Goal: Task Accomplishment & Management: Manage account settings

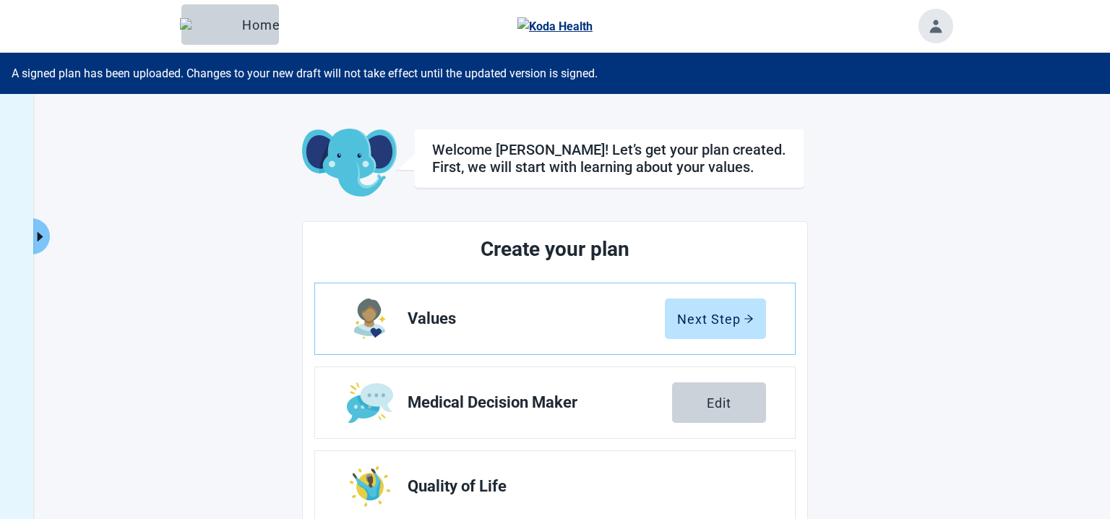
click at [582, 74] on div "A signed plan has been uploaded. Changes to your new draft will not take effect…" at bounding box center [555, 73] width 1110 height 41
click at [40, 236] on icon "caret-right" at bounding box center [40, 236] width 6 height 9
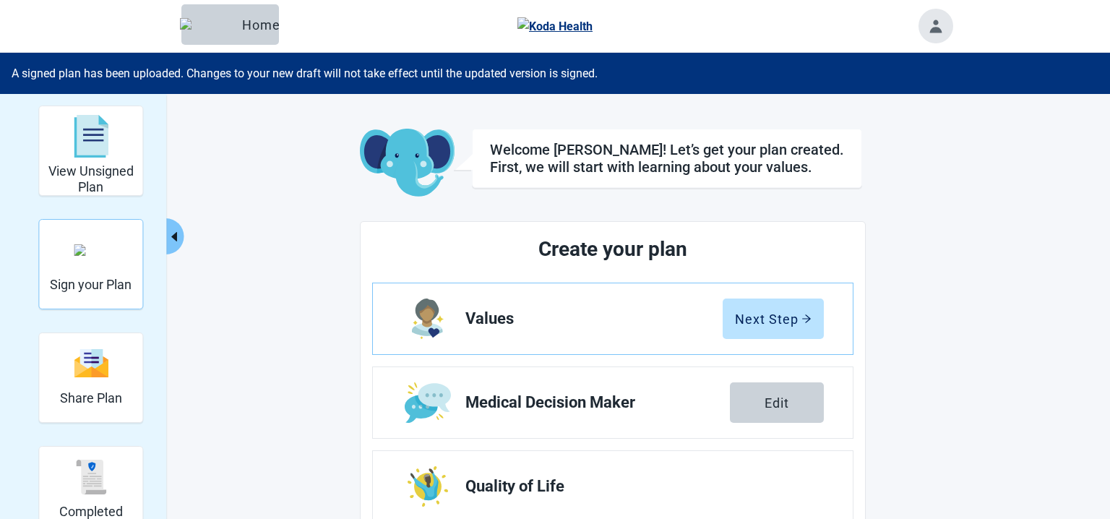
click at [72, 244] on div "Sign your Plan" at bounding box center [91, 250] width 82 height 54
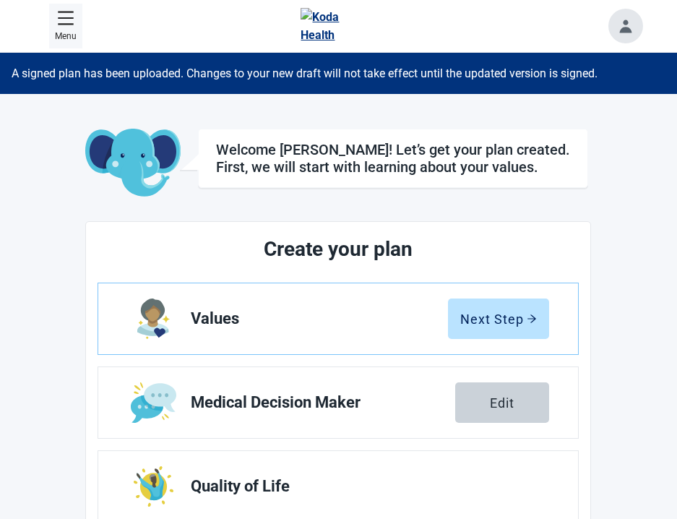
click at [64, 34] on p "Menu" at bounding box center [66, 37] width 22 height 14
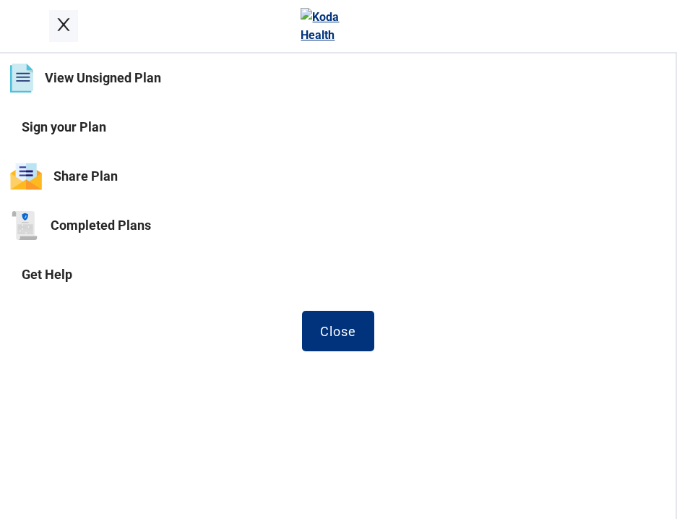
click at [121, 131] on button "Sign your Plan" at bounding box center [338, 127] width 676 height 49
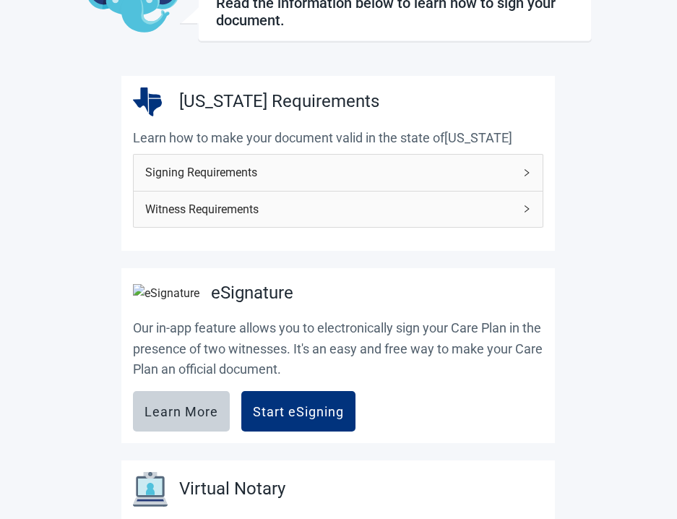
scroll to position [165, 0]
click at [366, 184] on div "Signing Requirements" at bounding box center [338, 171] width 409 height 35
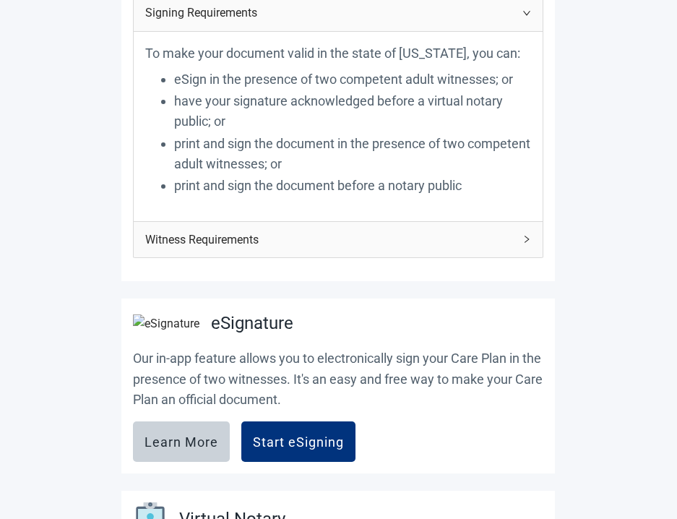
scroll to position [330, 0]
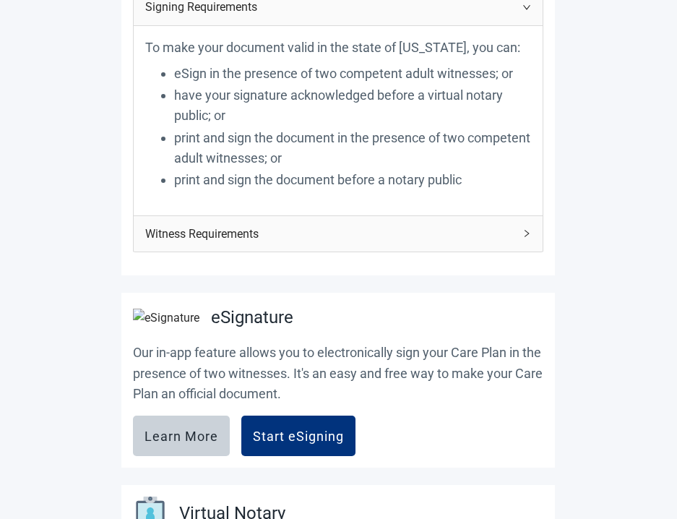
click at [419, 232] on span "Witness Requirements" at bounding box center [329, 234] width 369 height 18
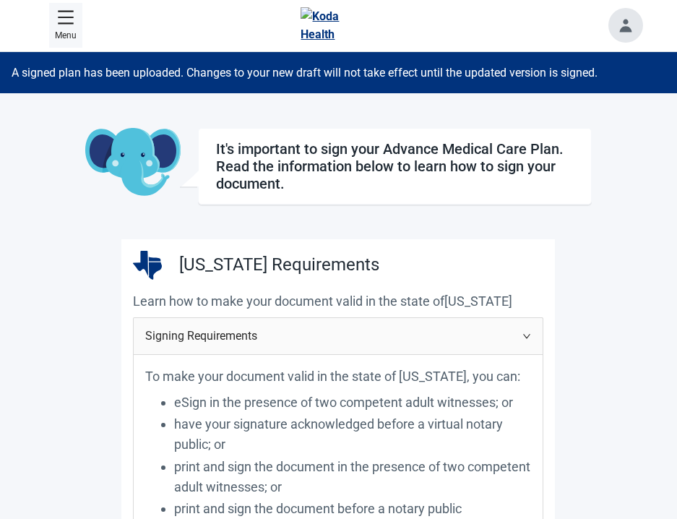
scroll to position [0, 0]
